Goal: Find specific page/section: Find specific page/section

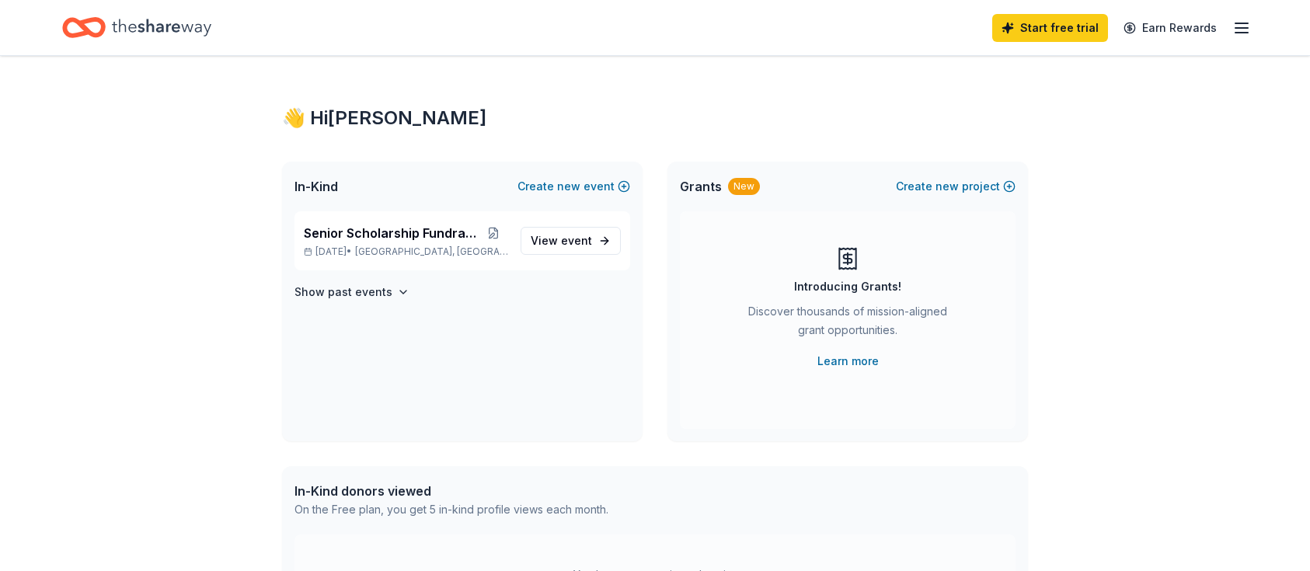
scroll to position [28, 0]
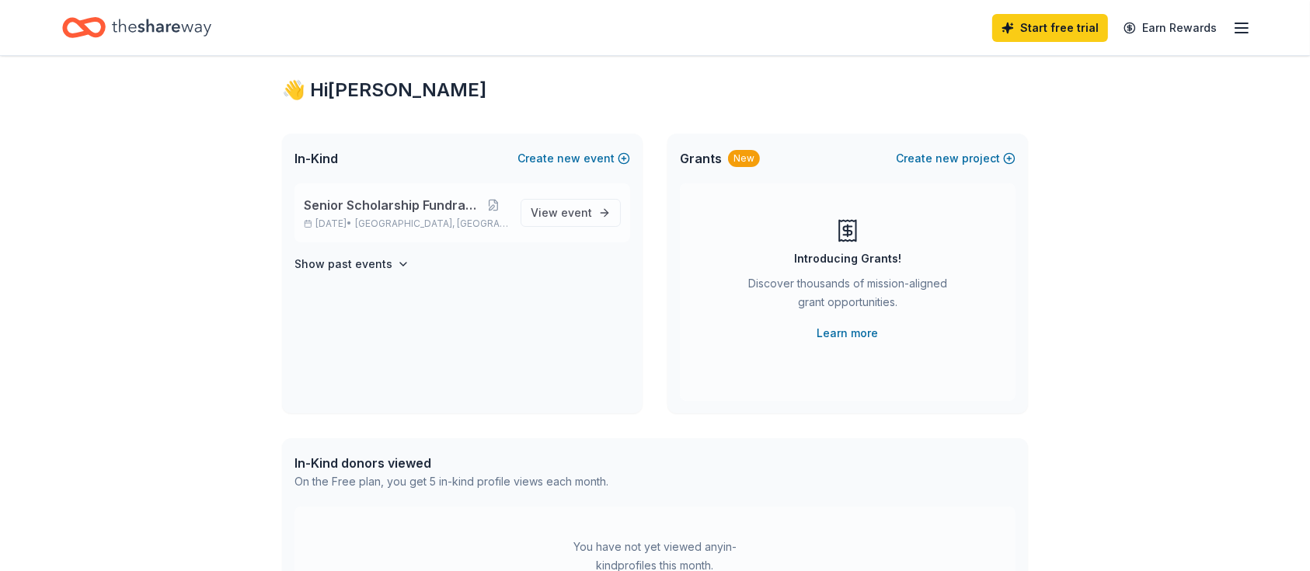
click at [391, 203] on span "Senior Scholarship Fundraiser" at bounding box center [391, 205] width 175 height 19
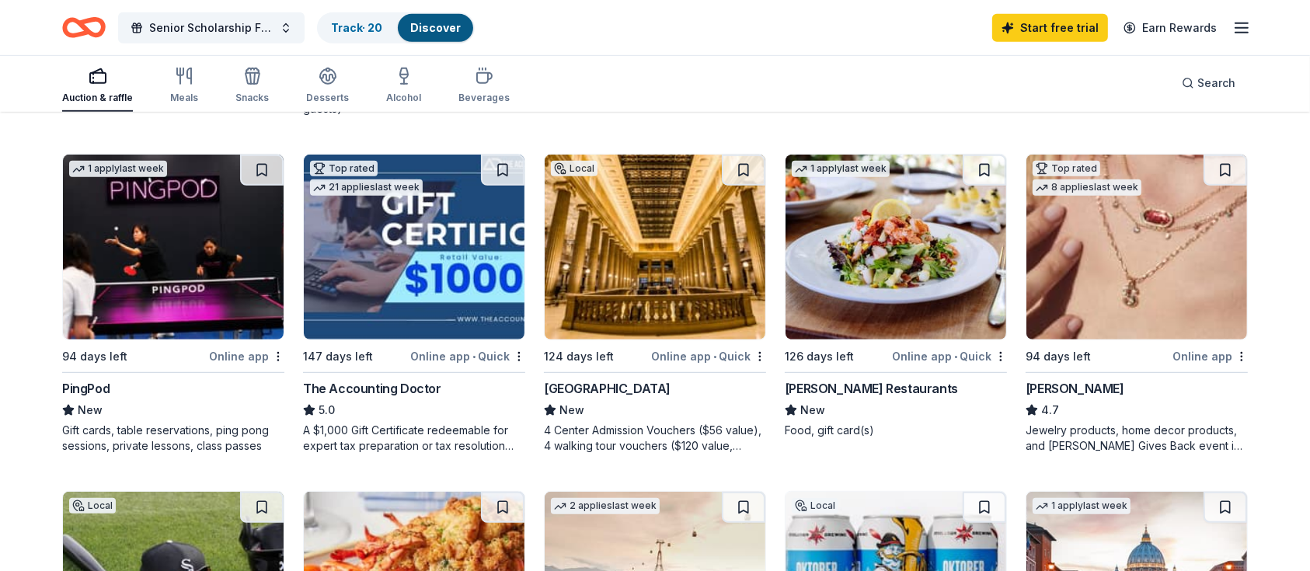
scroll to position [897, 0]
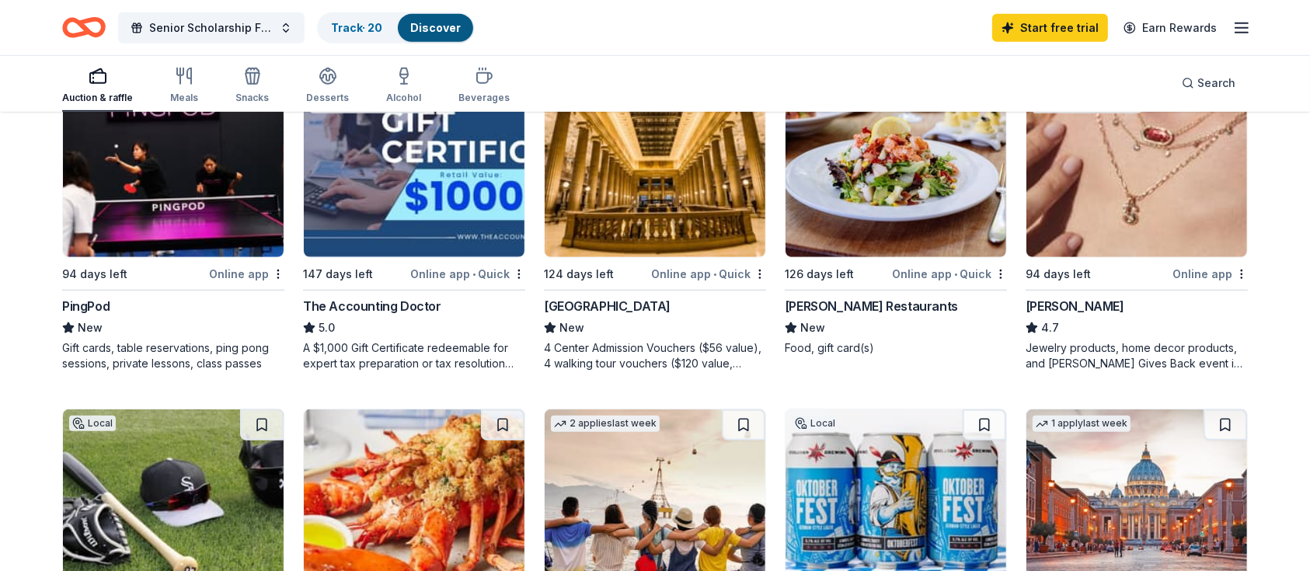
click at [659, 319] on div "New" at bounding box center [655, 328] width 222 height 19
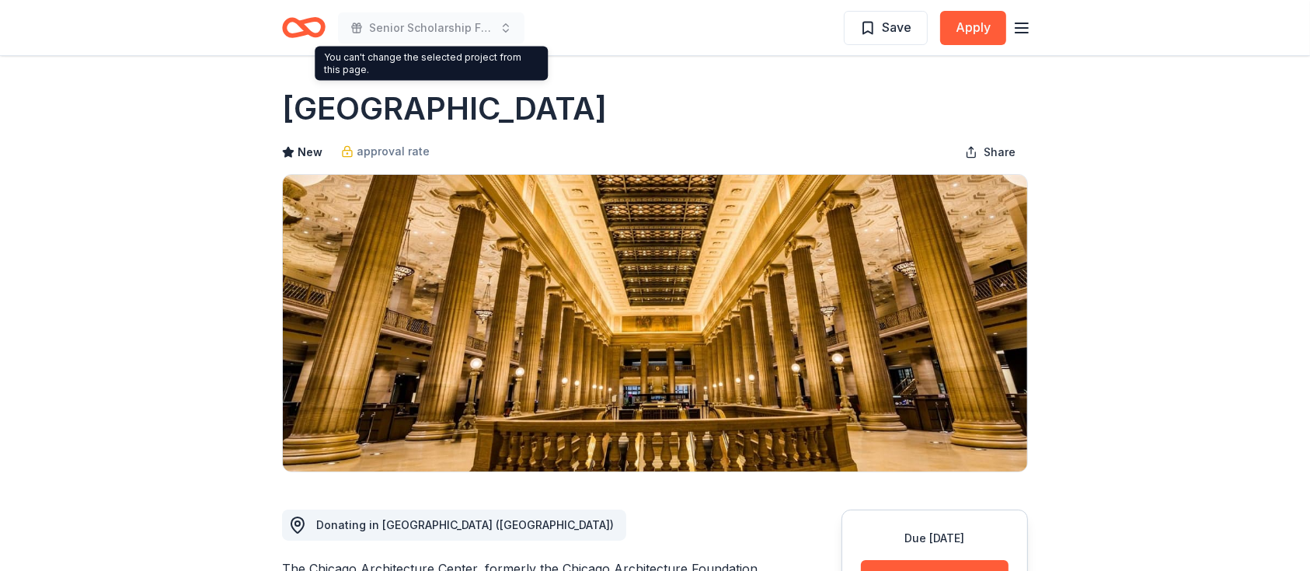
click at [311, 19] on icon "Home" at bounding box center [311, 27] width 24 height 16
